Goal: Task Accomplishment & Management: Manage account settings

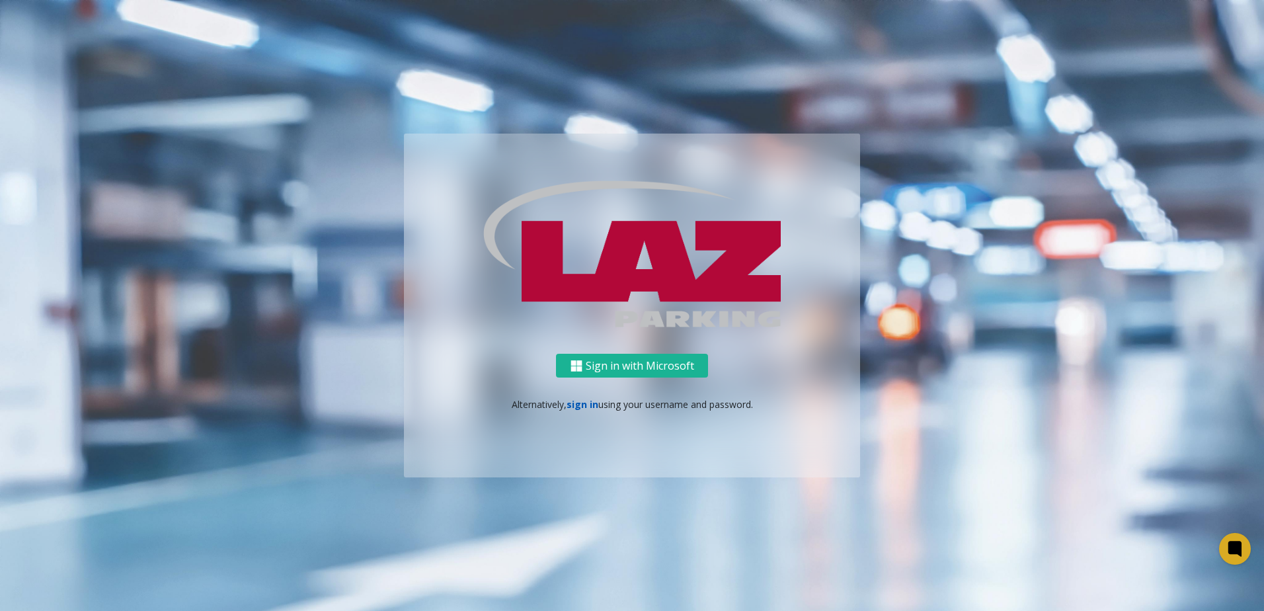
click at [574, 405] on link "sign in" at bounding box center [583, 404] width 32 height 13
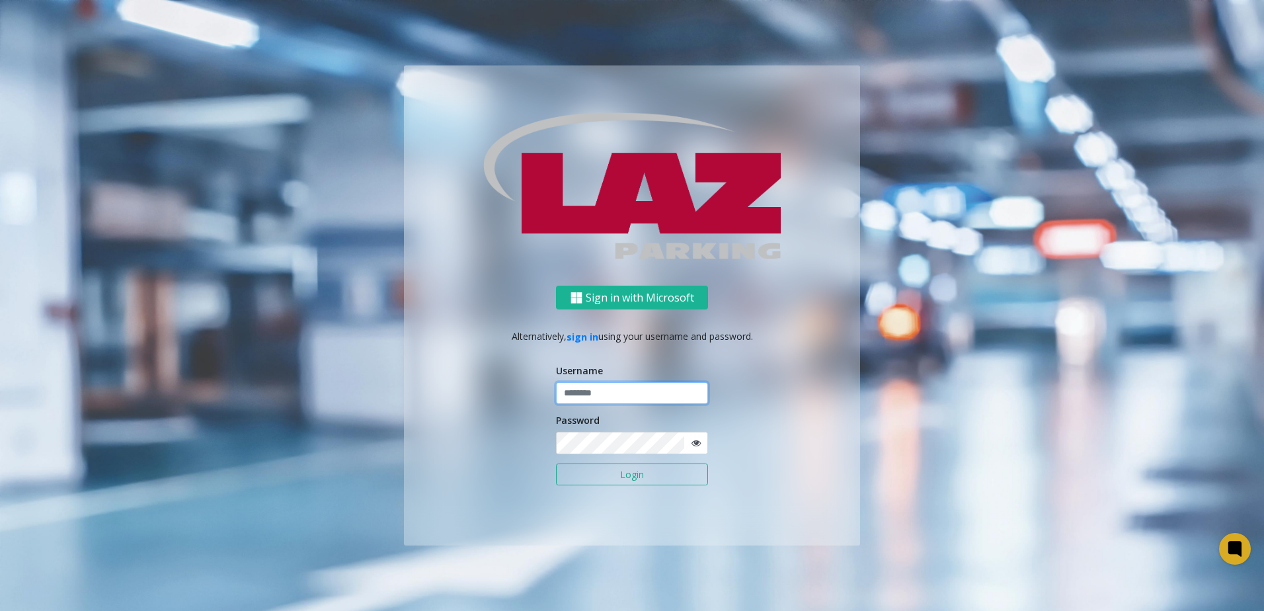
type input "*******"
click at [598, 475] on button "Login" at bounding box center [632, 475] width 152 height 22
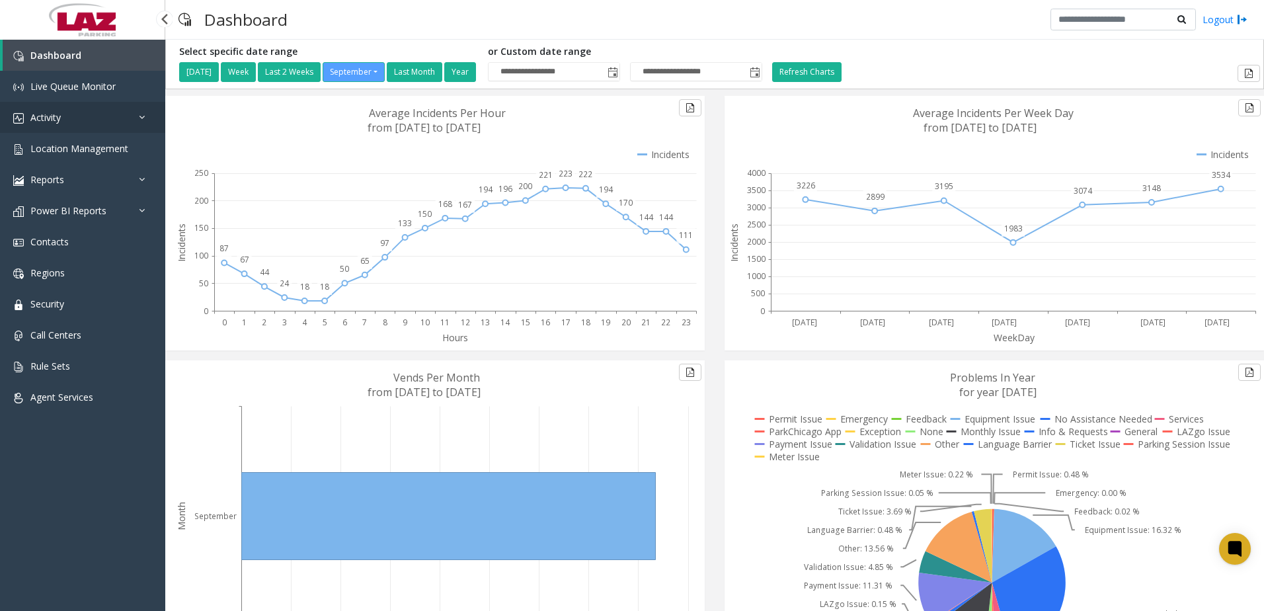
click at [65, 114] on link "Activity" at bounding box center [82, 117] width 165 height 31
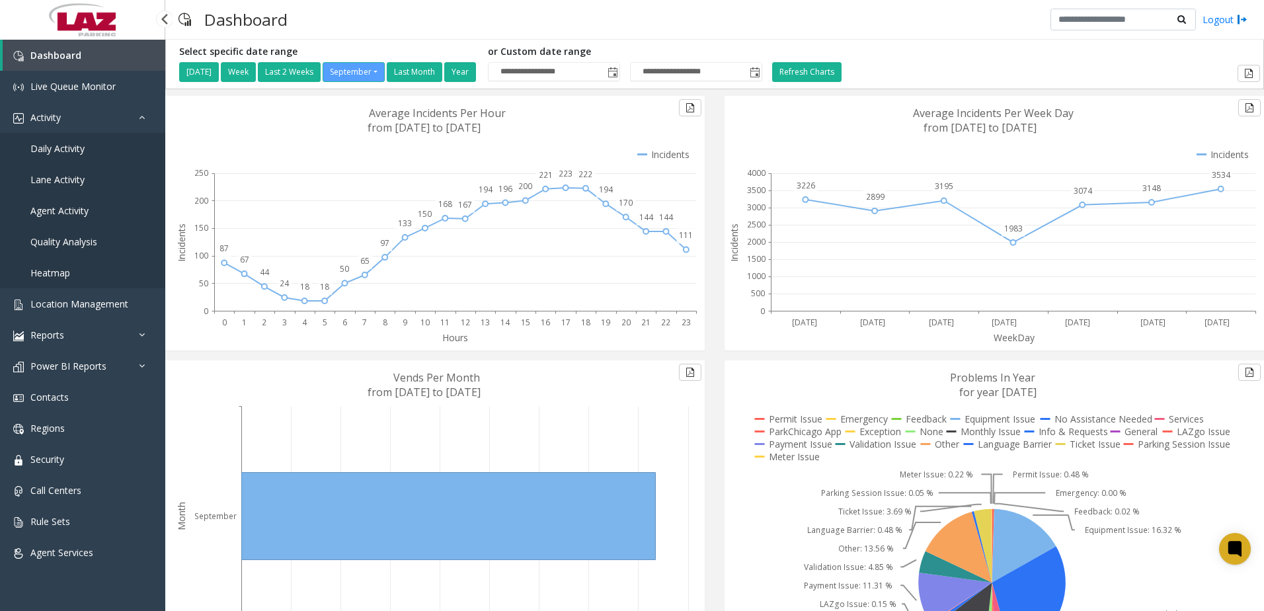
click at [71, 150] on span "Daily Activity" at bounding box center [57, 148] width 54 height 13
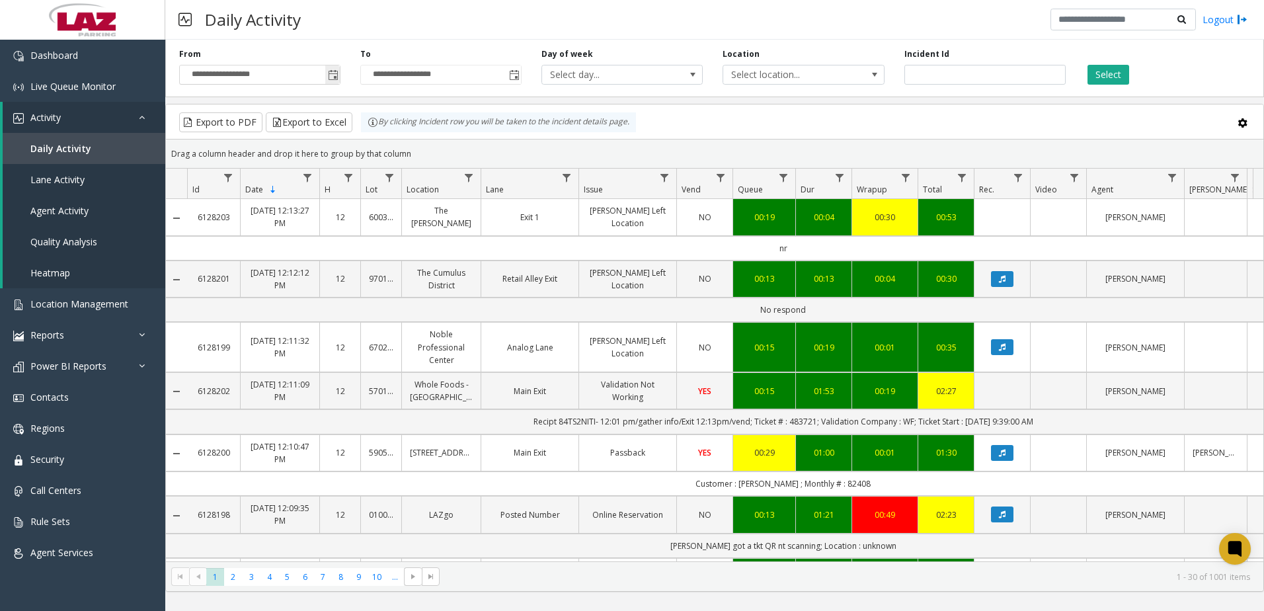
click at [330, 77] on span "Toggle popup" at bounding box center [333, 75] width 11 height 11
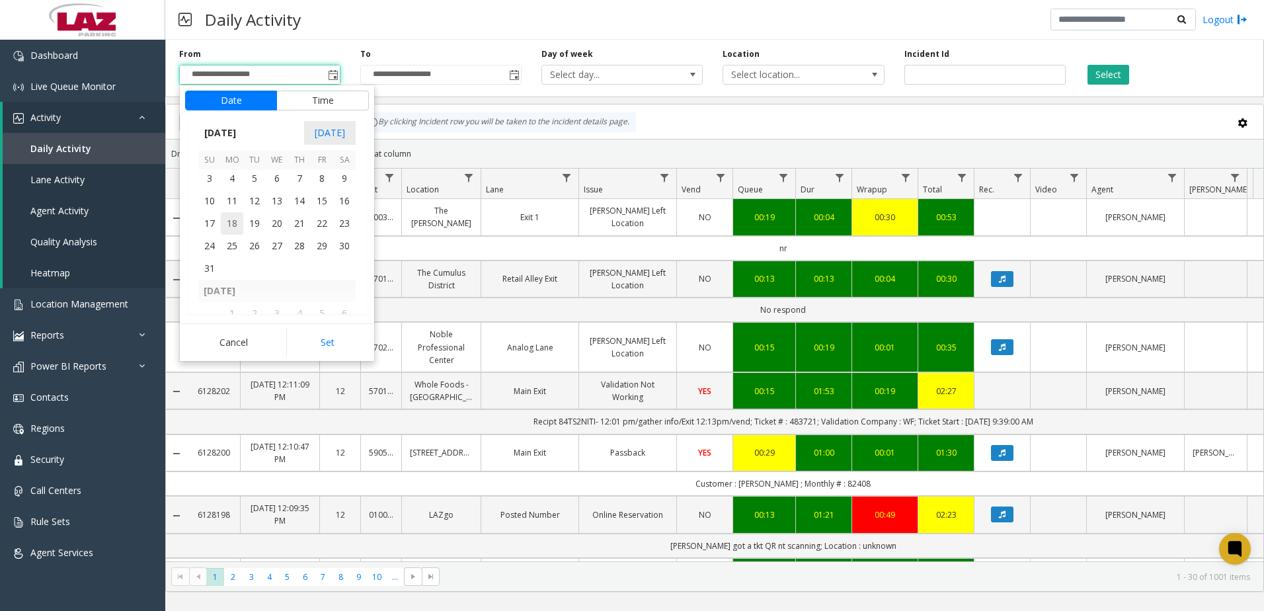
scroll to position [237148, 0]
click at [324, 221] on span "1" at bounding box center [322, 222] width 22 height 22
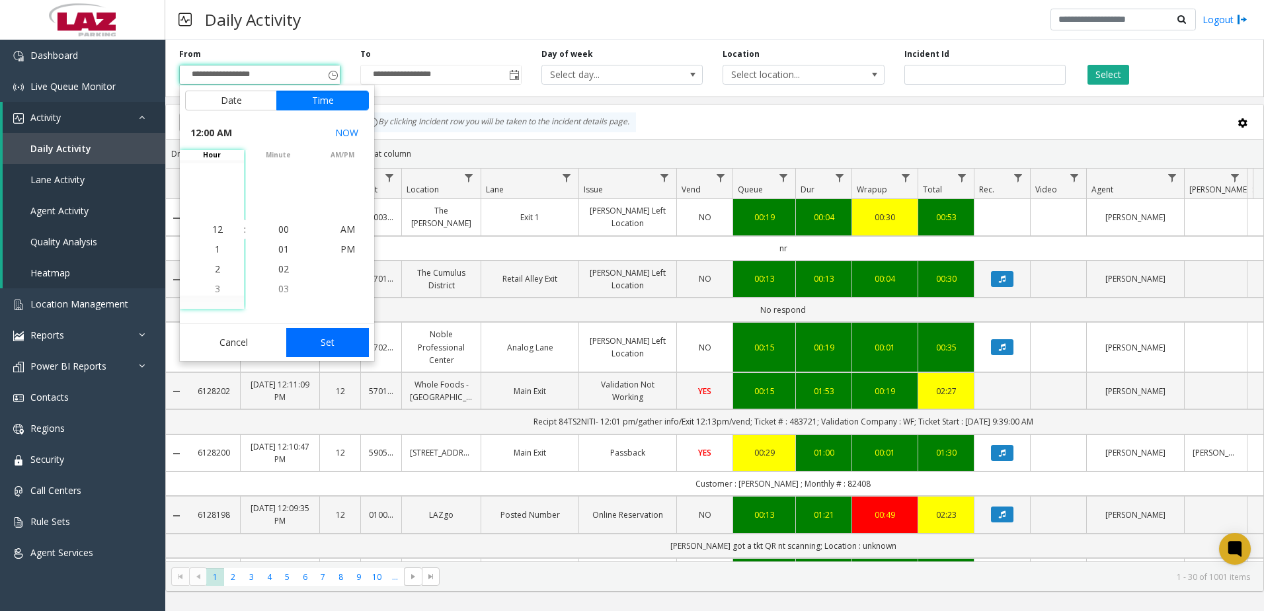
click at [331, 348] on button "Set" at bounding box center [327, 342] width 83 height 29
type input "**********"
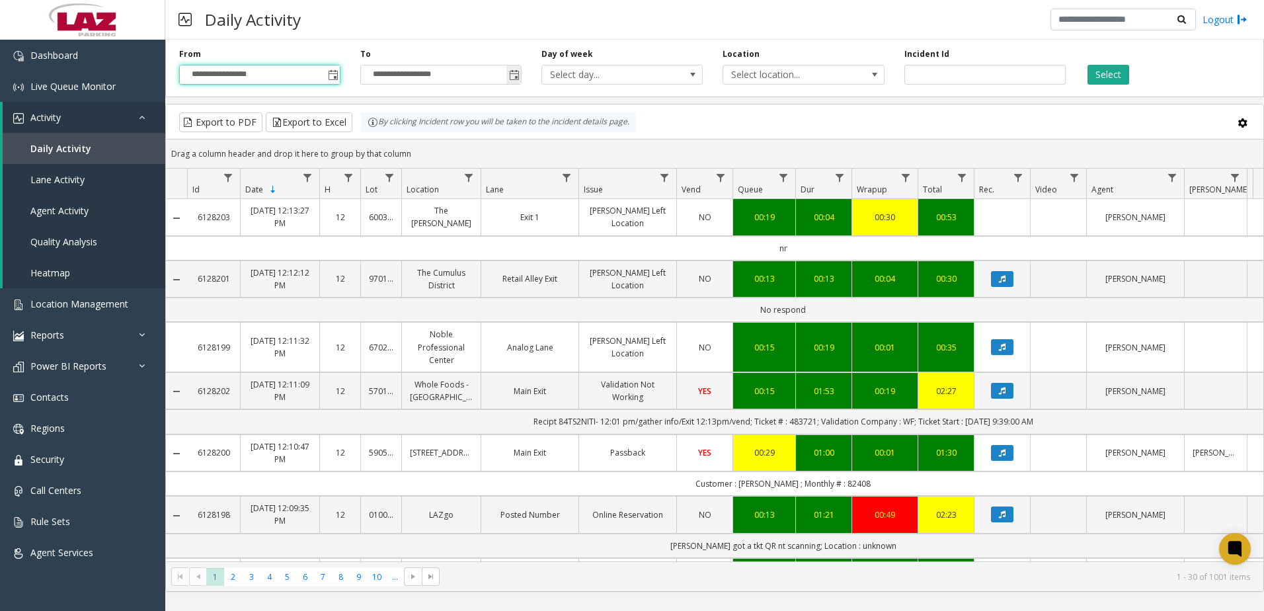
click at [518, 74] on span "Toggle popup" at bounding box center [514, 75] width 11 height 11
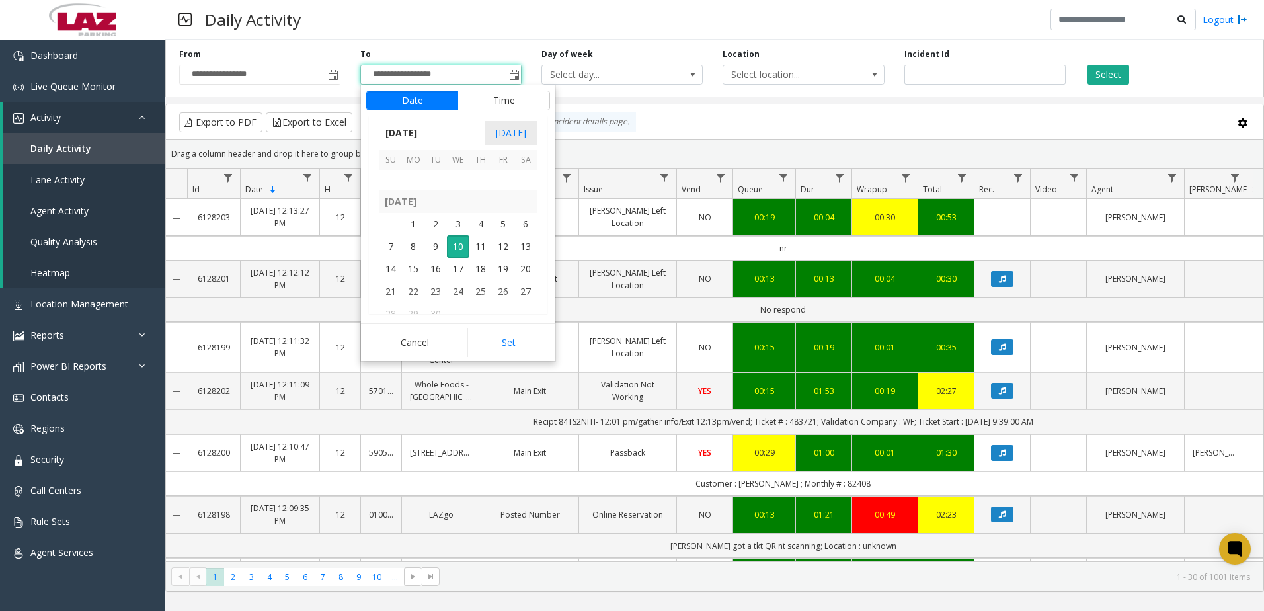
scroll to position [237280, 0]
click at [390, 206] on span "31" at bounding box center [391, 202] width 22 height 22
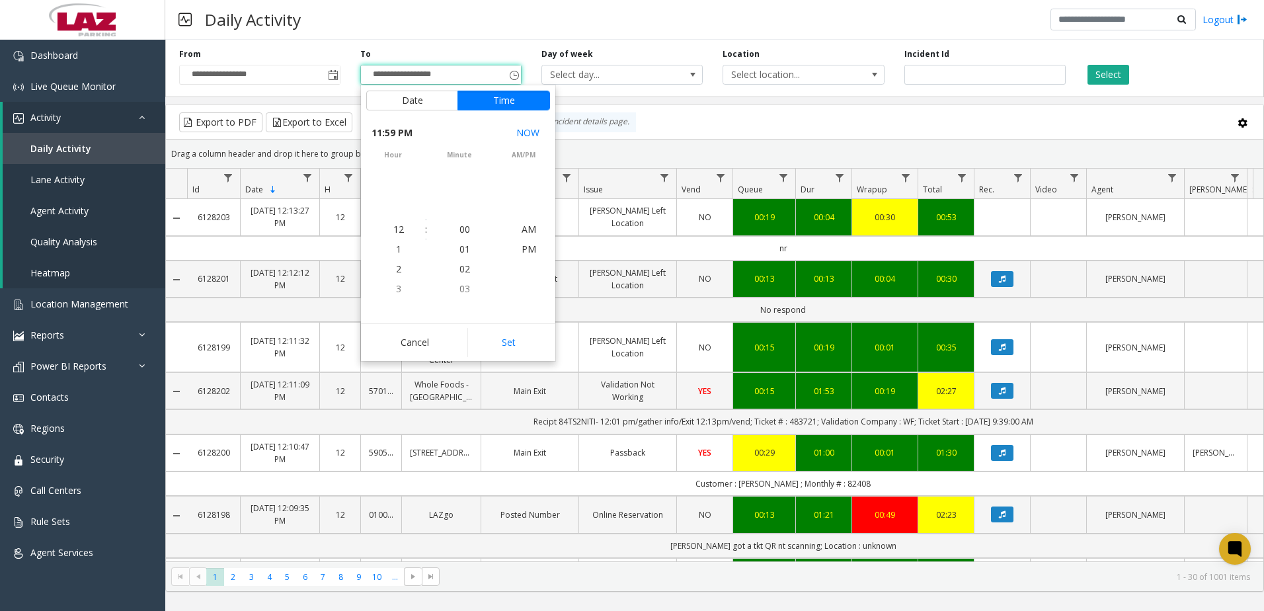
scroll to position [20, 0]
click at [493, 337] on button "Set" at bounding box center [509, 342] width 83 height 29
type input "**********"
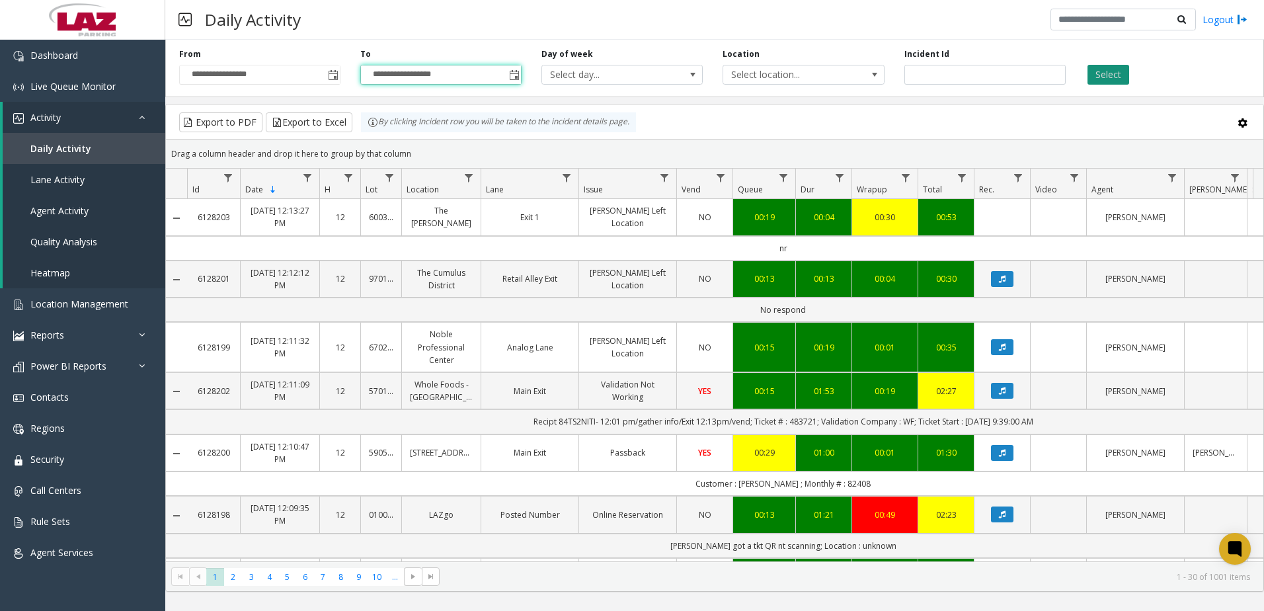
click at [1115, 69] on button "Select" at bounding box center [1109, 75] width 42 height 20
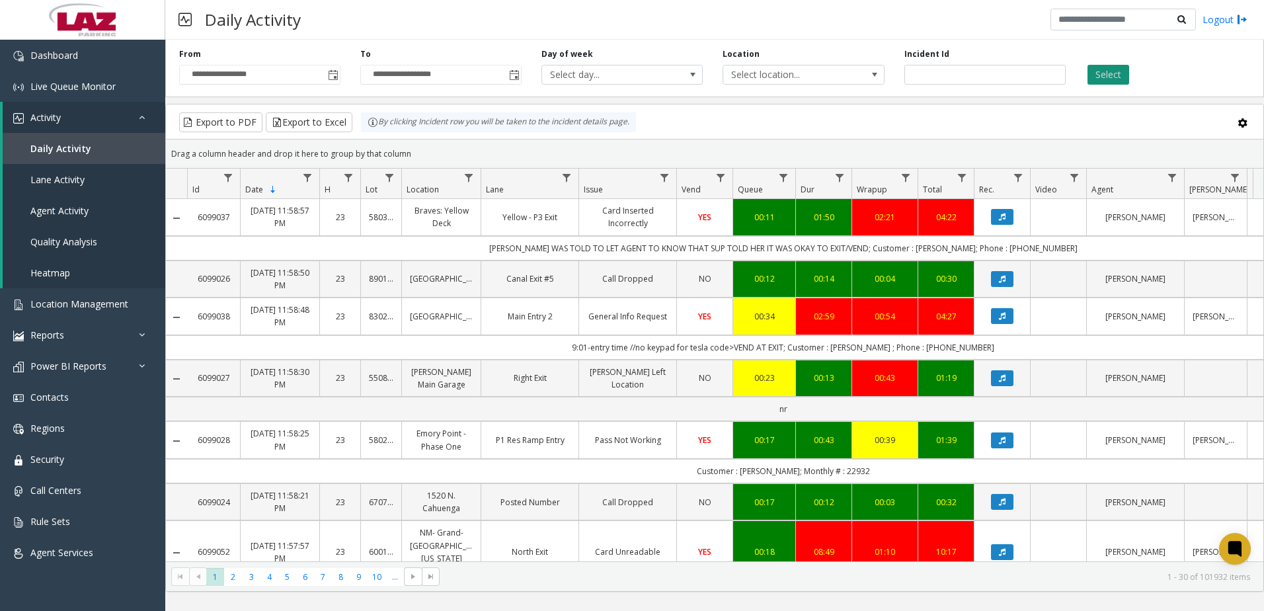
click at [1106, 68] on button "Select" at bounding box center [1109, 75] width 42 height 20
click at [311, 125] on button "Export to Excel" at bounding box center [309, 122] width 87 height 20
click at [60, 302] on span "Location Management" at bounding box center [79, 304] width 98 height 13
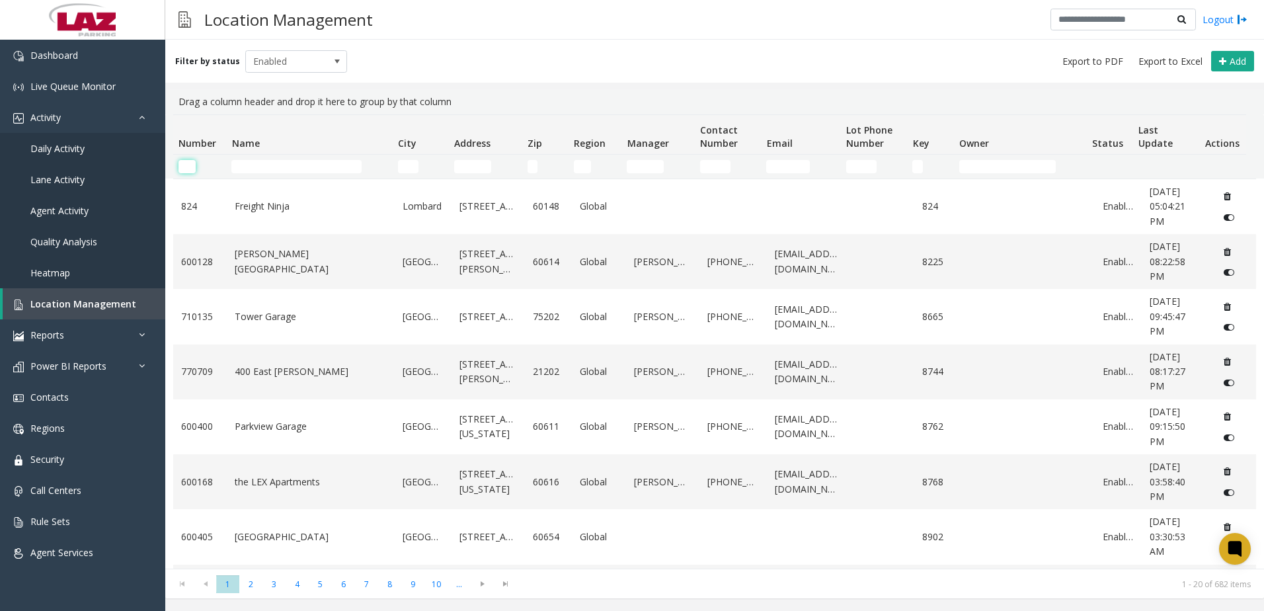
click at [192, 164] on input "Number Filter" at bounding box center [187, 166] width 17 height 13
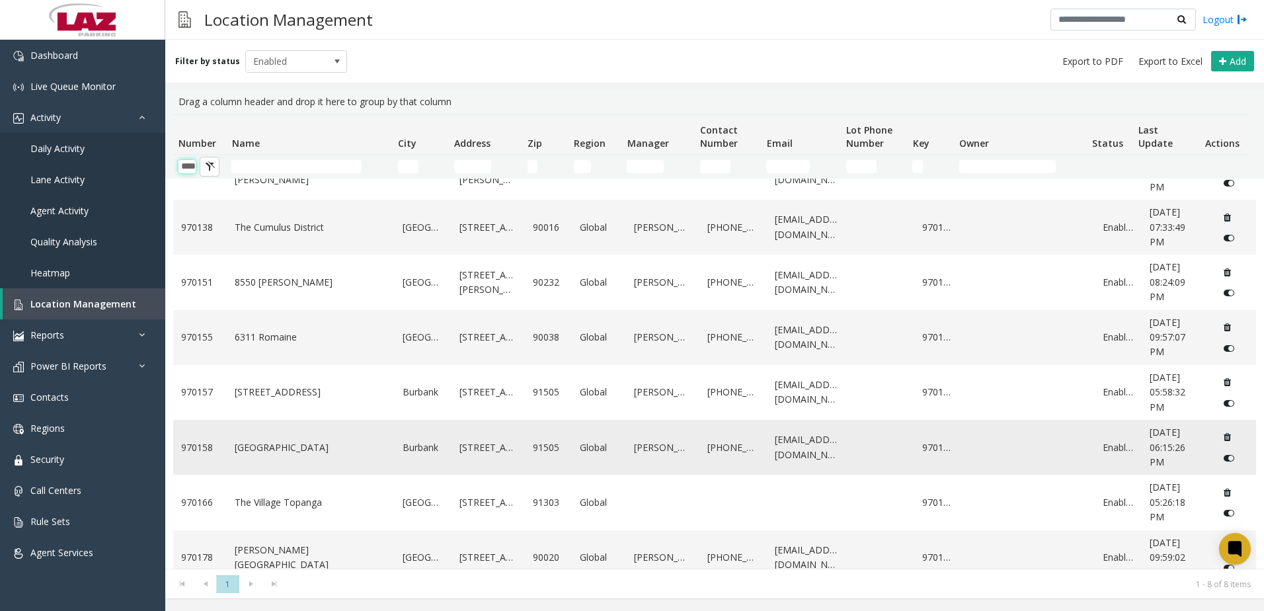
scroll to position [66, 0]
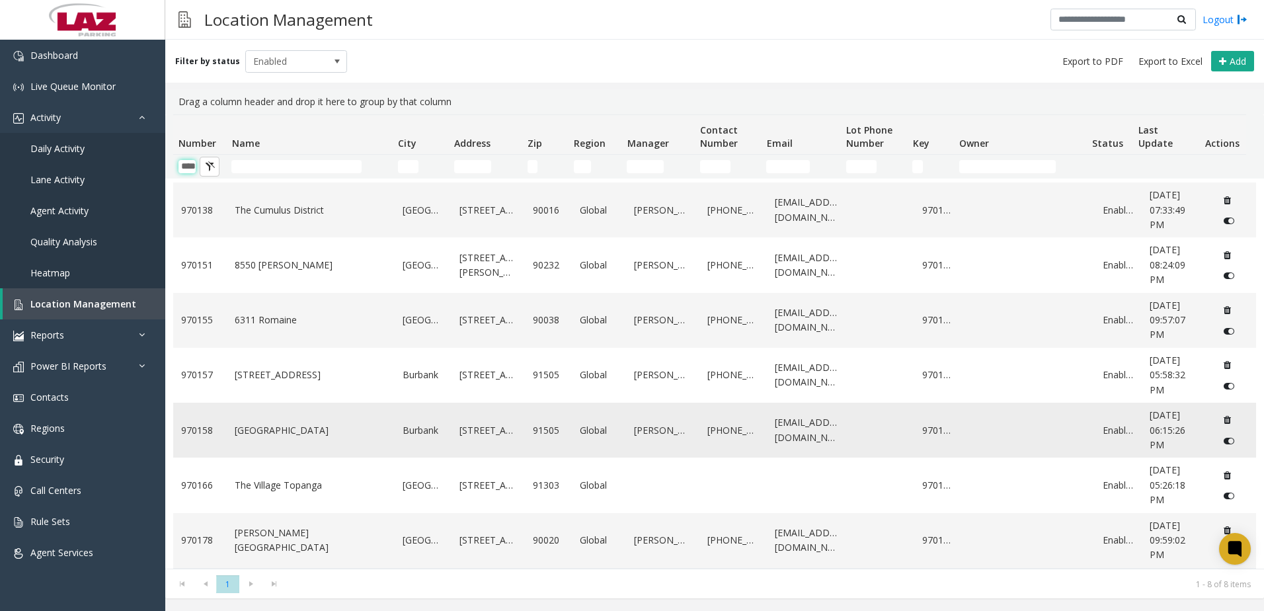
type input "****"
click at [302, 405] on td "[GEOGRAPHIC_DATA]" at bounding box center [311, 430] width 168 height 55
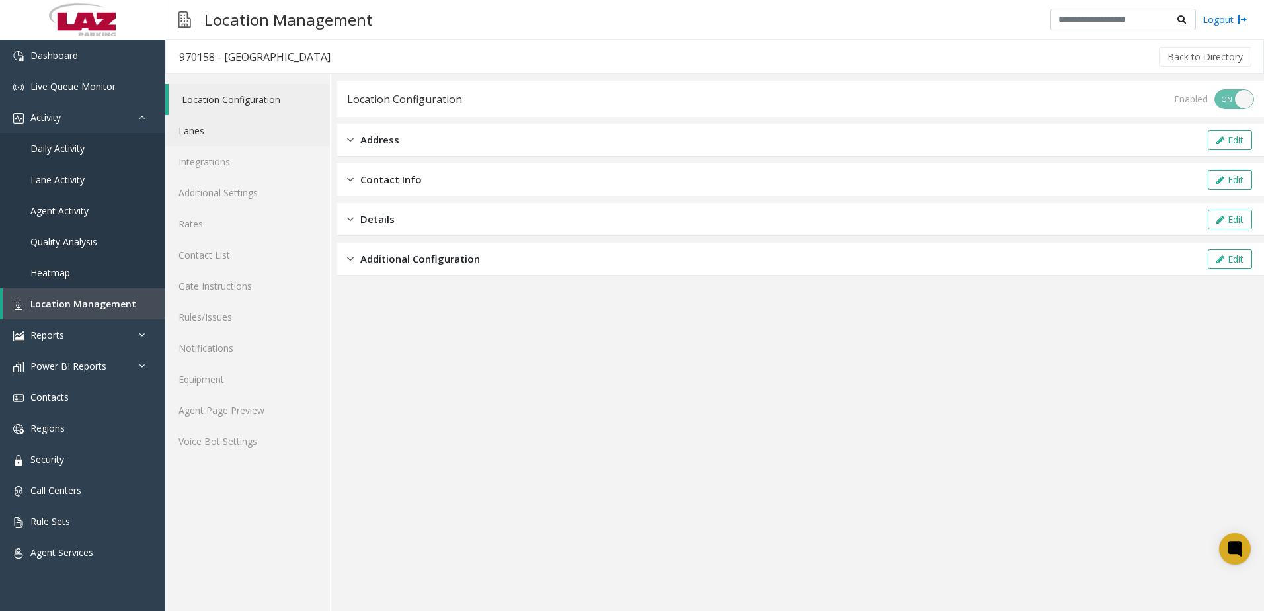
click at [234, 136] on link "Lanes" at bounding box center [247, 130] width 165 height 31
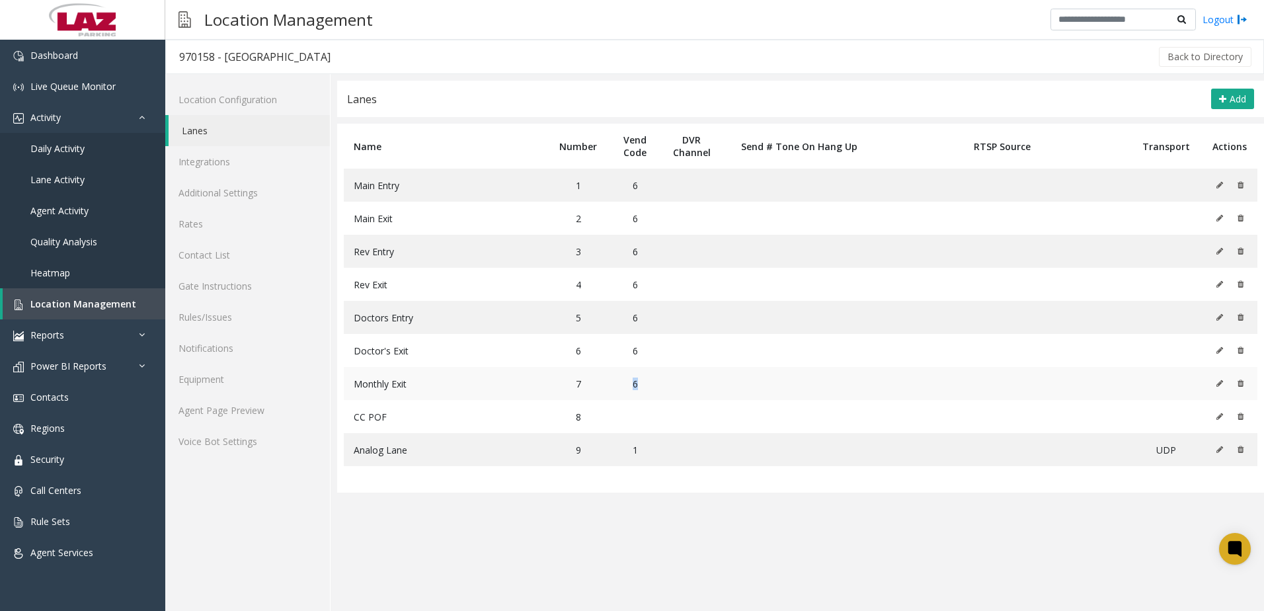
click at [641, 384] on td "6" at bounding box center [635, 383] width 51 height 33
click at [255, 407] on link "Agent Page Preview" at bounding box center [247, 410] width 165 height 31
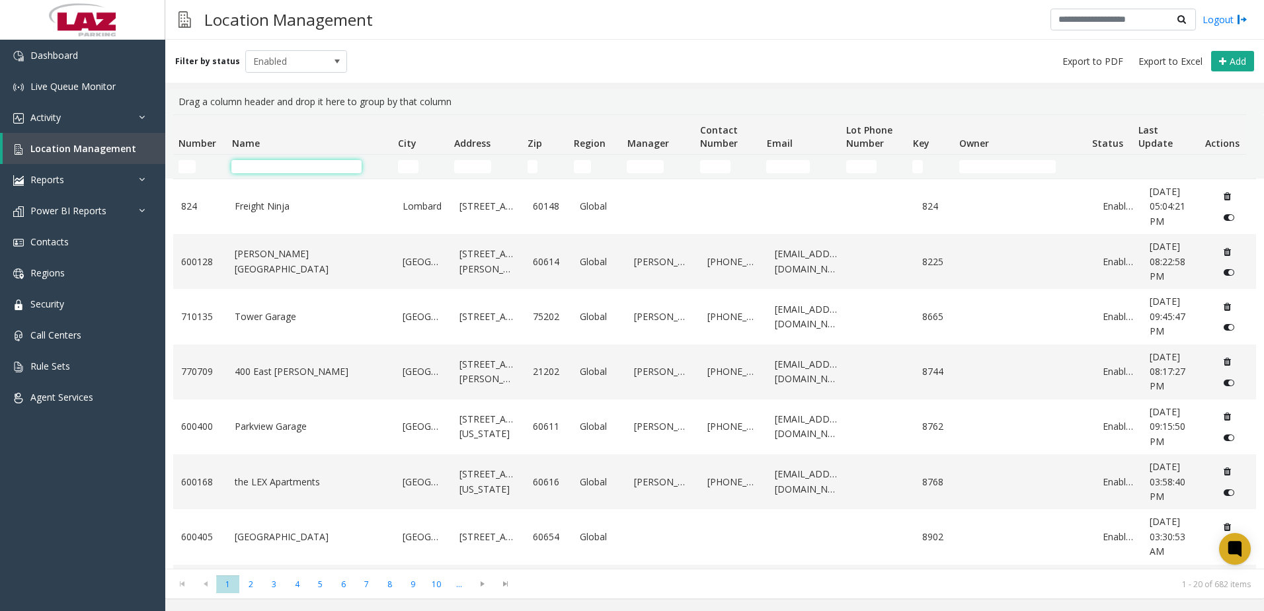
click at [244, 164] on input "Name Filter" at bounding box center [296, 166] width 130 height 13
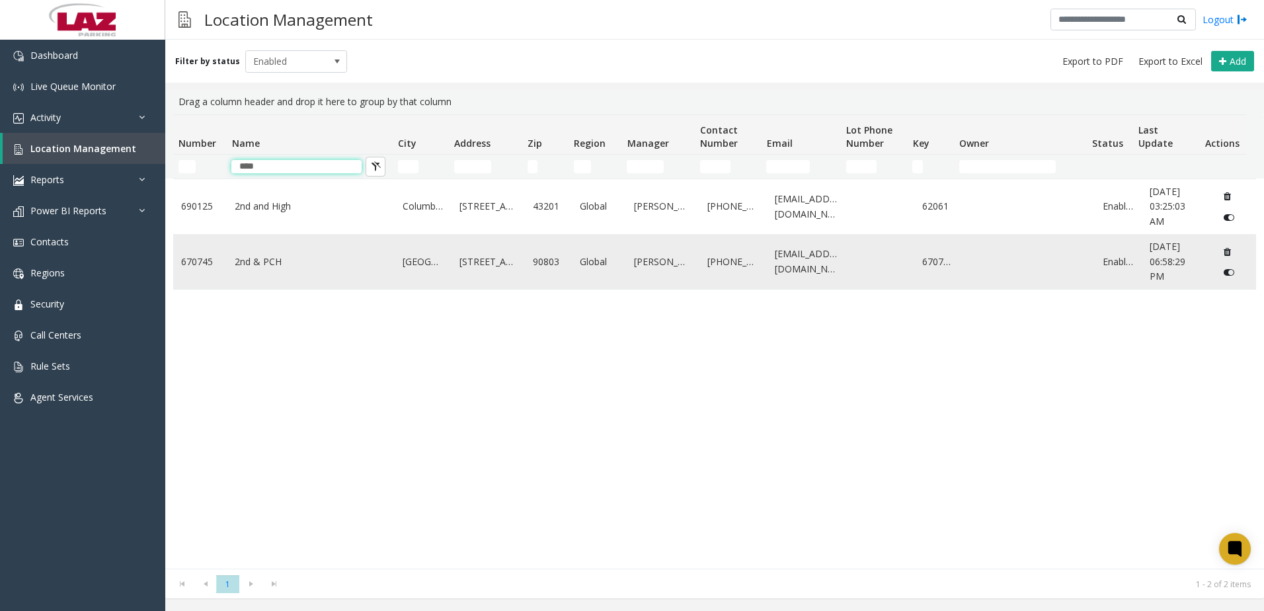
type input "***"
click at [265, 263] on link "2nd & PCH" at bounding box center [311, 262] width 152 height 15
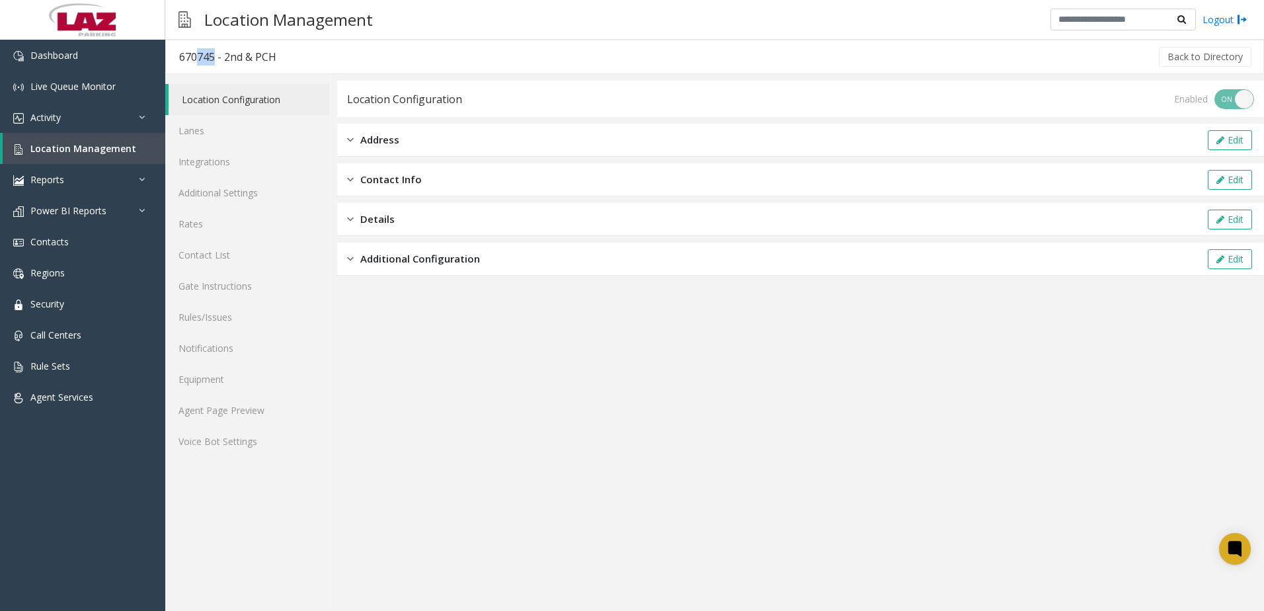
drag, startPoint x: 212, startPoint y: 59, endPoint x: 188, endPoint y: 58, distance: 23.8
click at [188, 58] on div "670745 - 2nd & PCH" at bounding box center [227, 56] width 97 height 17
drag, startPoint x: 292, startPoint y: 60, endPoint x: 225, endPoint y: 60, distance: 67.5
click at [292, 60] on div "Back to Directory" at bounding box center [772, 56] width 964 height 33
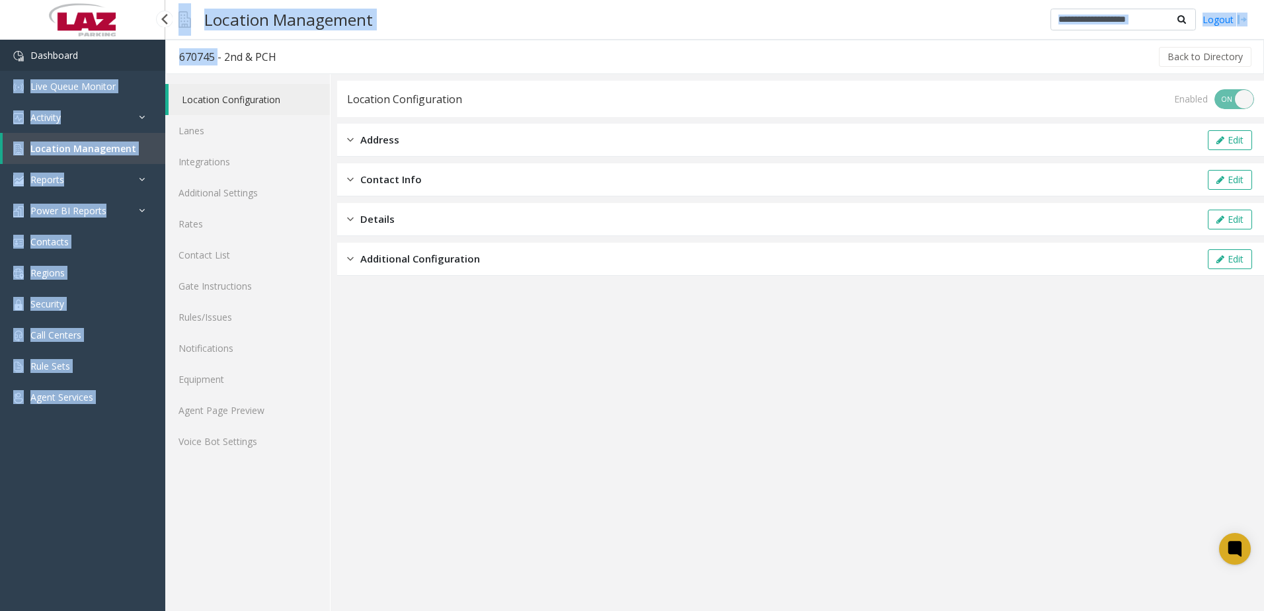
drag, startPoint x: 214, startPoint y: 60, endPoint x: 157, endPoint y: 59, distance: 56.2
click at [157, 59] on app-root "Dashboard Live Queue Monitor Activity Daily Activity Lane Activity Agent Activi…" at bounding box center [632, 305] width 1264 height 611
drag, startPoint x: 157, startPoint y: 59, endPoint x: 299, endPoint y: 83, distance: 143.5
click at [314, 89] on link "Location Configuration" at bounding box center [249, 99] width 161 height 31
click at [215, 50] on div "670745 - 2nd & PCH" at bounding box center [227, 56] width 97 height 17
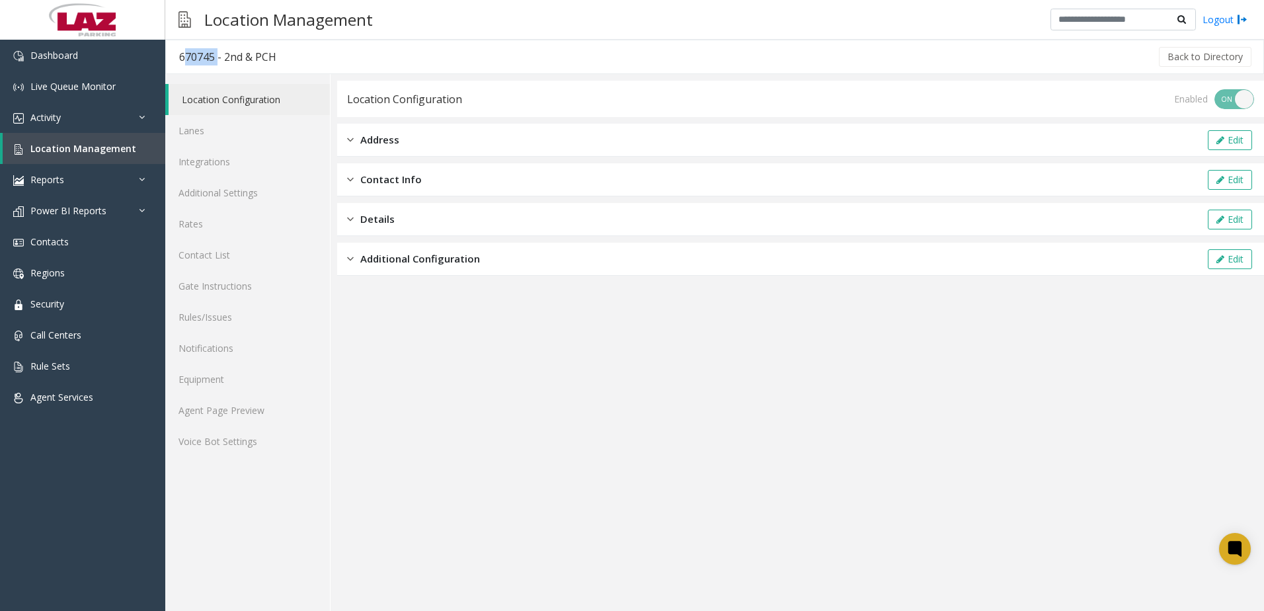
drag, startPoint x: 216, startPoint y: 57, endPoint x: 181, endPoint y: 56, distance: 34.4
click at [181, 56] on div "670745 - 2nd & PCH" at bounding box center [227, 56] width 97 height 17
copy div "670745"
